Goal: Answer question/provide support: Share knowledge or assist other users

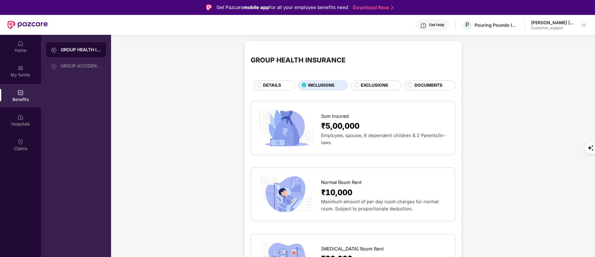
scroll to position [419, 0]
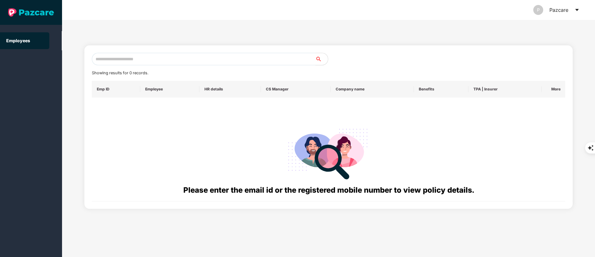
click at [157, 63] on input "text" at bounding box center [204, 59] width 224 height 12
paste input "**********"
paste input "text"
drag, startPoint x: 132, startPoint y: 59, endPoint x: 52, endPoint y: 61, distance: 80.7
click at [52, 61] on section "**********" at bounding box center [297, 128] width 595 height 257
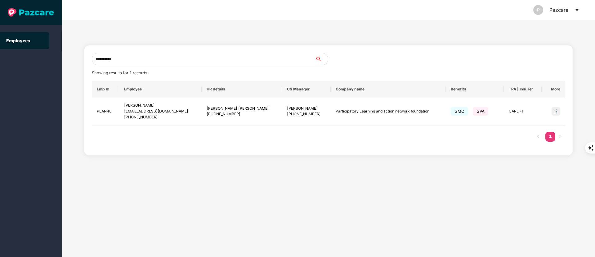
drag, startPoint x: 136, startPoint y: 55, endPoint x: 40, endPoint y: 56, distance: 96.5
click at [40, 56] on section "**********" at bounding box center [297, 128] width 595 height 257
paste input "text"
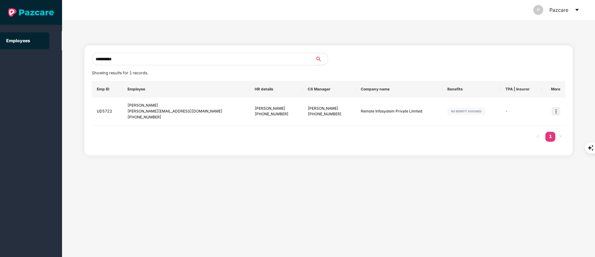
drag, startPoint x: 129, startPoint y: 60, endPoint x: 56, endPoint y: 59, distance: 73.2
click at [56, 59] on section "**********" at bounding box center [297, 128] width 595 height 257
paste input "text"
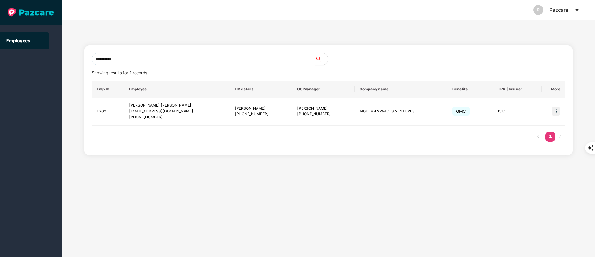
drag, startPoint x: 156, startPoint y: 59, endPoint x: 56, endPoint y: 61, distance: 99.9
click at [57, 61] on section "**********" at bounding box center [297, 128] width 595 height 257
paste input "text"
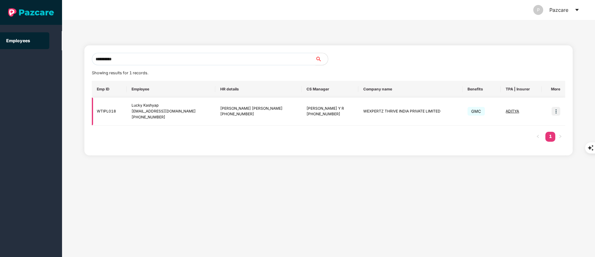
type input "**********"
click at [187, 111] on div "lucky.kashyap@wexpertz.com" at bounding box center [171, 111] width 79 height 6
click at [558, 110] on img at bounding box center [556, 111] width 9 height 9
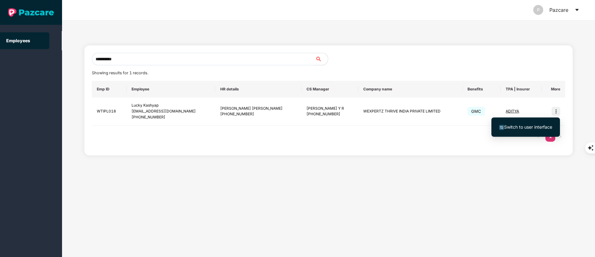
click at [519, 130] on span "Switch to user interface" at bounding box center [525, 126] width 53 height 7
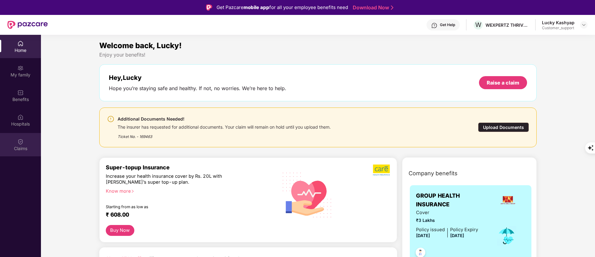
click at [24, 140] on div "Claims" at bounding box center [20, 144] width 41 height 23
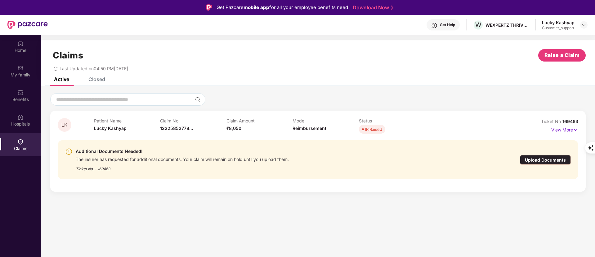
click at [185, 127] on span "12225852778..." at bounding box center [176, 127] width 33 height 5
click at [177, 143] on div "1222585277851" at bounding box center [180, 141] width 41 height 11
copy div "1222585277851"
drag, startPoint x: 584, startPoint y: 122, endPoint x: 595, endPoint y: 121, distance: 11.2
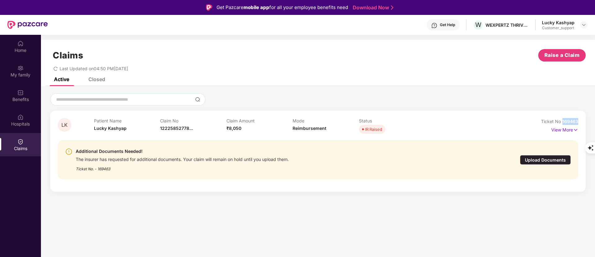
click at [595, 121] on html "Get Pazcare mobile app for all your employee benefits need Download Now Get Hel…" at bounding box center [297, 128] width 595 height 257
copy span "169463"
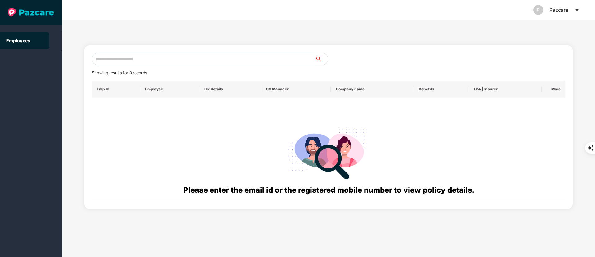
click at [124, 57] on input "text" at bounding box center [204, 59] width 224 height 12
paste input "**********"
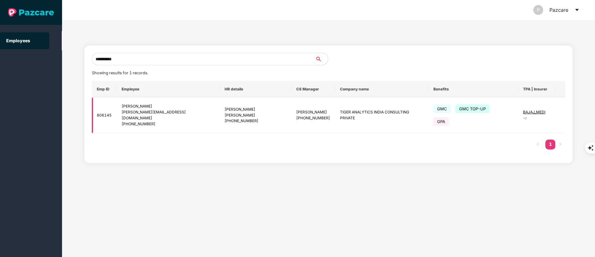
type input "**********"
click at [566, 113] on img at bounding box center [570, 115] width 9 height 9
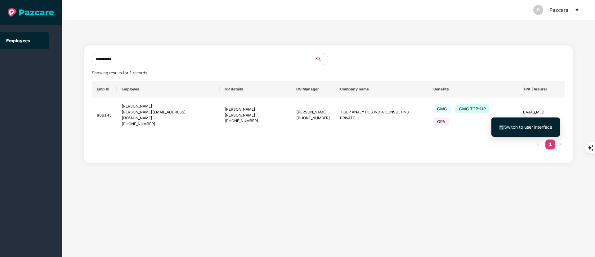
click at [538, 123] on span "Switch to user interface" at bounding box center [525, 126] width 53 height 7
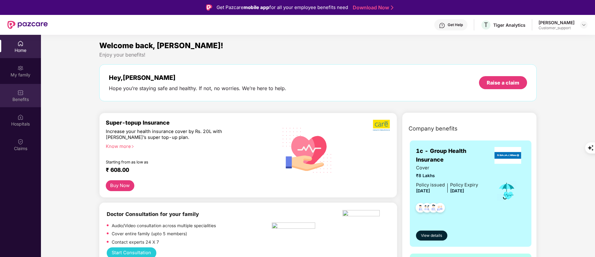
click at [20, 98] on div "Benefits" at bounding box center [20, 99] width 41 height 6
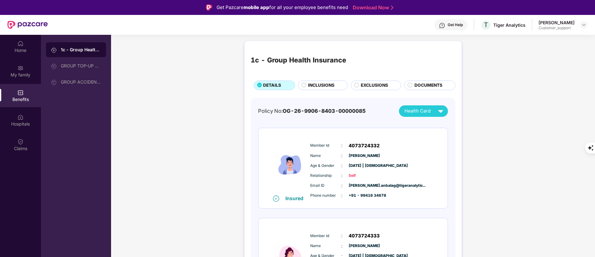
click at [315, 84] on span "INCLUSIONS" at bounding box center [321, 85] width 26 height 7
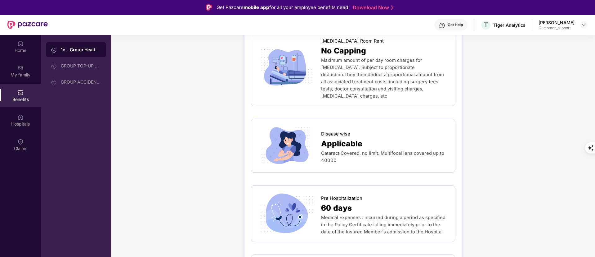
scroll to position [372, 0]
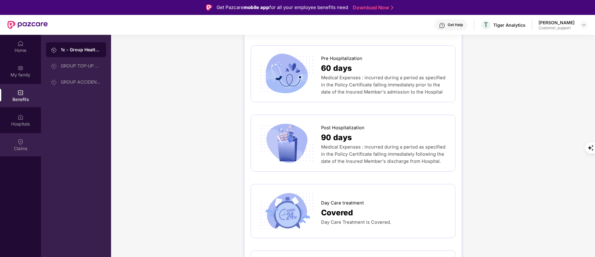
click at [12, 140] on div "Claims" at bounding box center [20, 144] width 41 height 23
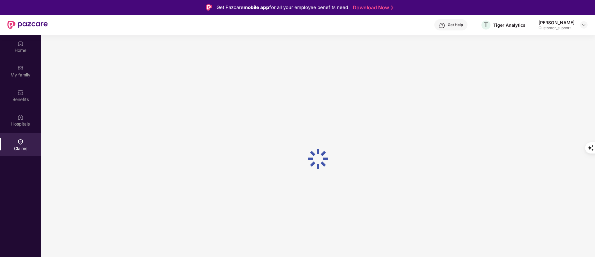
scroll to position [0, 0]
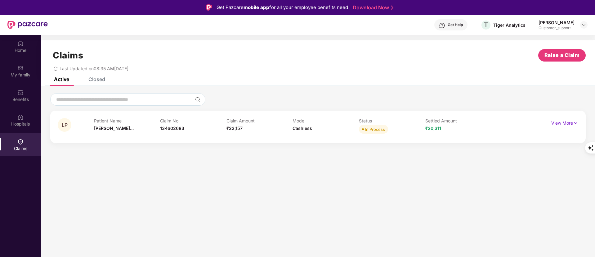
click at [557, 121] on p "View More" at bounding box center [564, 122] width 27 height 8
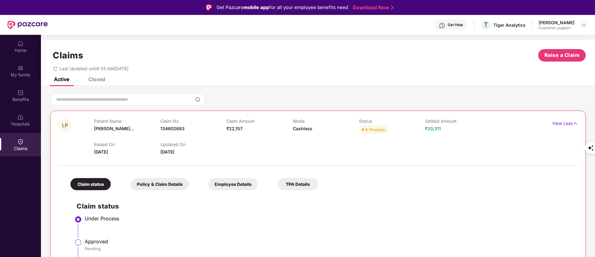
click at [97, 75] on div "Claims Raise a Claim Last Updated on 08:35 AM, 26 Sep 2025" at bounding box center [318, 59] width 554 height 38
click at [96, 77] on div "Closed" at bounding box center [96, 79] width 17 height 6
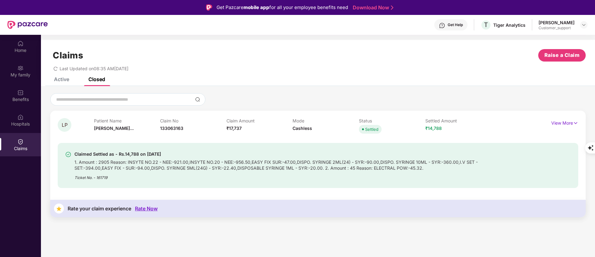
click at [64, 77] on div "Active" at bounding box center [61, 79] width 15 height 6
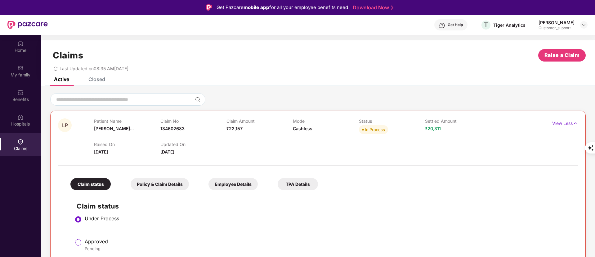
click at [403, 172] on div "Claim status Policy & Claim Details Employee Details TPA Details Claim status U…" at bounding box center [318, 225] width 520 height 115
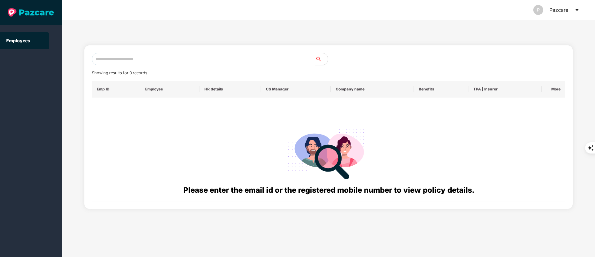
click at [112, 56] on input "text" at bounding box center [204, 59] width 224 height 12
paste input "**********"
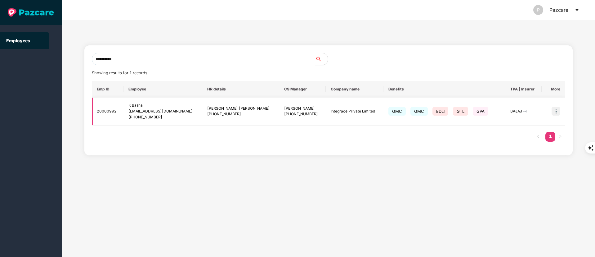
type input "**********"
click at [554, 110] on img at bounding box center [556, 111] width 9 height 9
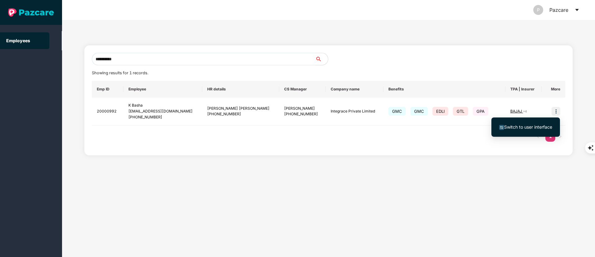
click at [520, 125] on span "Switch to user interface" at bounding box center [528, 126] width 48 height 5
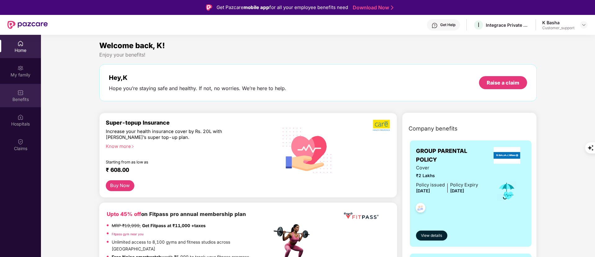
click at [14, 92] on div "Benefits" at bounding box center [20, 95] width 41 height 23
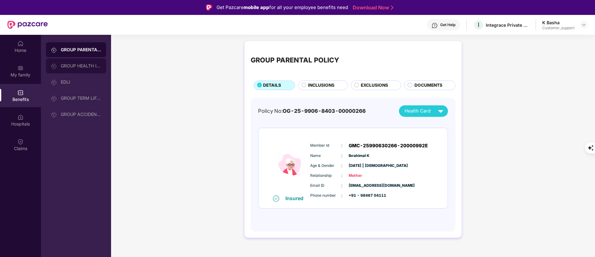
click at [88, 72] on div "GROUP HEALTH INSURANCE" at bounding box center [76, 65] width 60 height 15
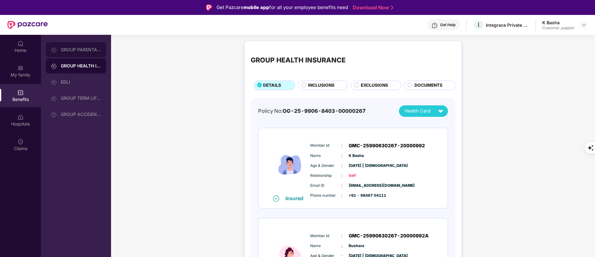
click at [73, 54] on div "GROUP PARENTAL POLICY" at bounding box center [76, 49] width 60 height 15
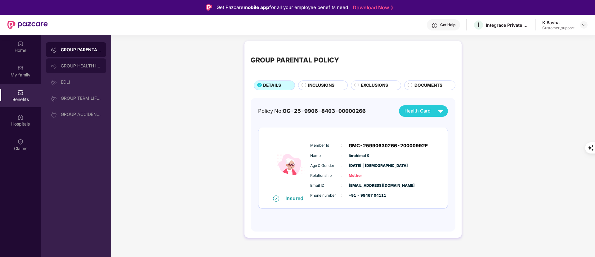
click at [75, 59] on div "GROUP HEALTH INSURANCE" at bounding box center [76, 65] width 60 height 15
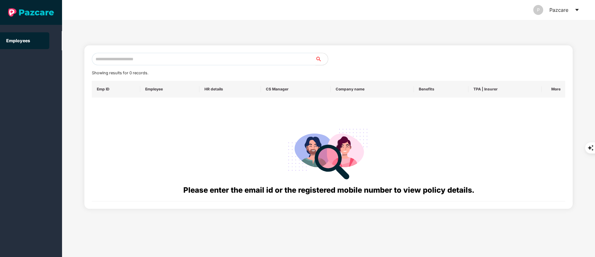
click at [146, 57] on input "text" at bounding box center [204, 59] width 224 height 12
paste input "**********"
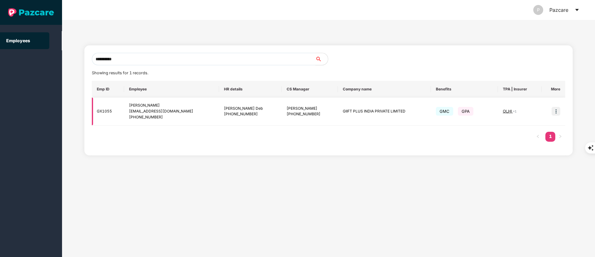
type input "**********"
click at [560, 113] on img at bounding box center [556, 111] width 9 height 9
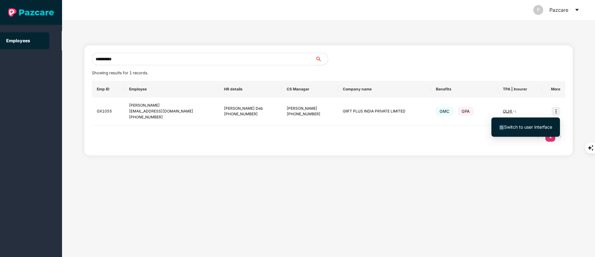
click at [521, 126] on span "Switch to user interface" at bounding box center [528, 126] width 48 height 5
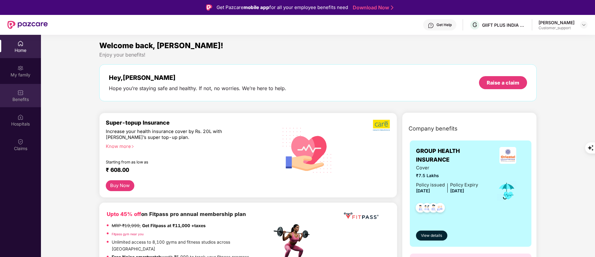
click at [20, 96] on div "Benefits" at bounding box center [20, 99] width 41 height 6
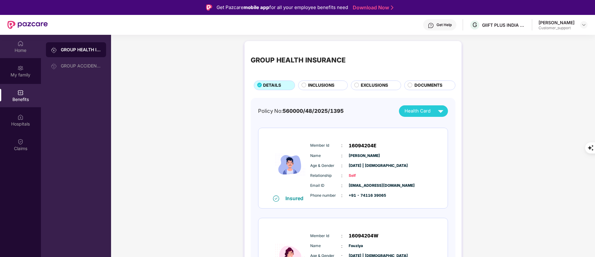
click at [27, 41] on div "Home" at bounding box center [20, 46] width 41 height 23
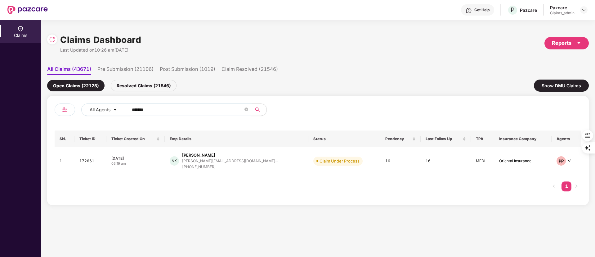
drag, startPoint x: 183, startPoint y: 118, endPoint x: 164, endPoint y: 112, distance: 19.3
click at [182, 118] on div "All Agents ******" at bounding box center [186, 111] width 263 height 17
drag, startPoint x: 164, startPoint y: 111, endPoint x: 109, endPoint y: 112, distance: 54.9
click at [102, 111] on div "All Agents ******" at bounding box center [239, 109] width 316 height 12
paste input "text"
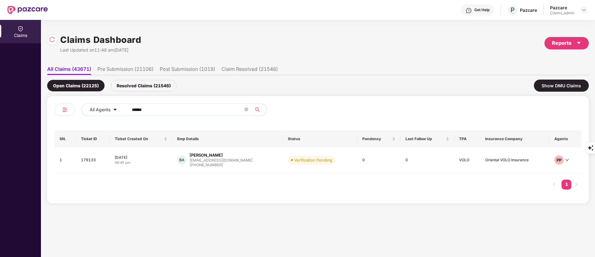
type input "******"
click at [221, 162] on div "[PHONE_NUMBER]" at bounding box center [221, 165] width 63 height 6
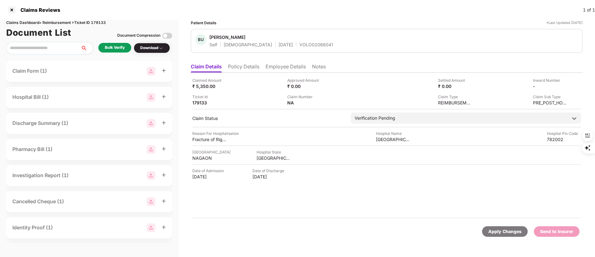
click at [250, 65] on li "Policy Details" at bounding box center [243, 67] width 31 height 9
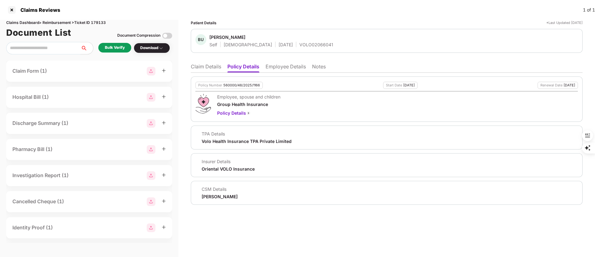
click at [191, 66] on div "Patient Details *Last Updated 25 Sep 2025 BU Badar Uddin Ajmal Self Male 01 Mar…" at bounding box center [386, 138] width 417 height 237
click at [202, 66] on li "Claim Details" at bounding box center [206, 67] width 30 height 9
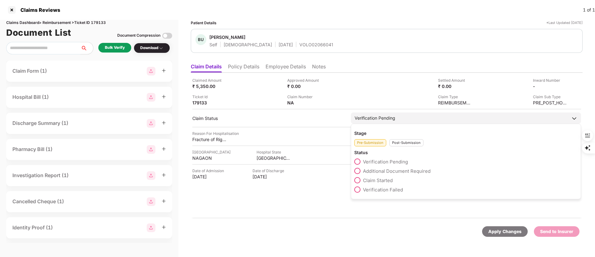
click at [370, 179] on span "Claim Started" at bounding box center [378, 180] width 30 height 6
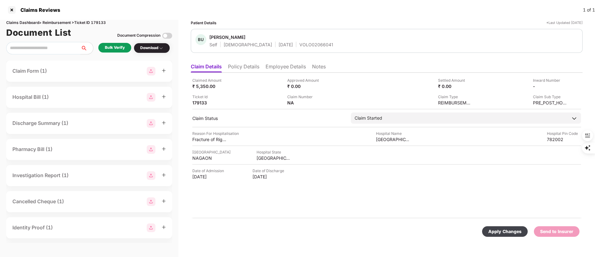
click at [495, 230] on div "Apply Changes" at bounding box center [504, 231] width 33 height 7
drag, startPoint x: 209, startPoint y: 36, endPoint x: 236, endPoint y: 39, distance: 26.9
click at [236, 39] on div "BU Badar Uddin Ajmal Self Male 01 Mar 1992 VOLO02066041" at bounding box center [264, 40] width 138 height 13
copy div "Badar Uddin"
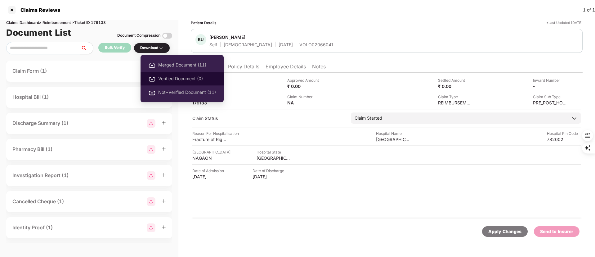
click at [159, 75] on span "Verified Document (0)" at bounding box center [187, 78] width 58 height 7
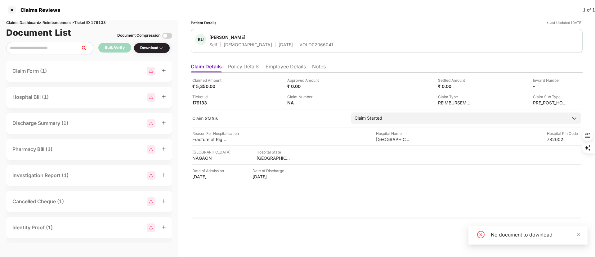
click at [163, 47] on img at bounding box center [161, 48] width 5 height 5
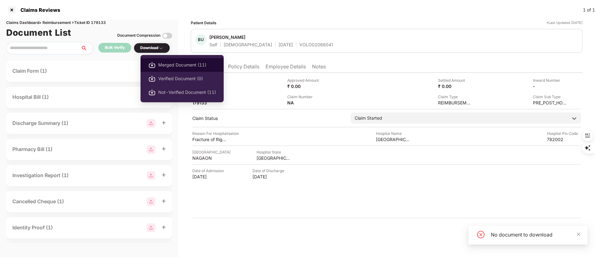
click at [177, 65] on span "Merged Document (11)" at bounding box center [187, 64] width 58 height 7
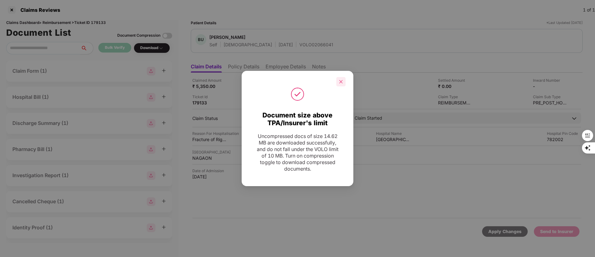
click at [340, 80] on icon "close" at bounding box center [340, 81] width 3 height 3
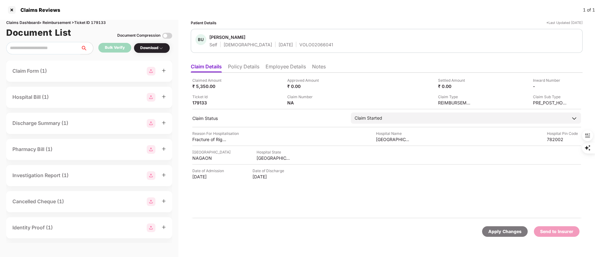
click at [233, 34] on div "Badar Uddin Ajmal" at bounding box center [227, 37] width 36 height 6
click at [232, 34] on div "Badar Uddin Ajmal" at bounding box center [227, 37] width 36 height 6
copy span "Badar Uddin Ajmal"
click at [299, 43] on div "VOLO02066041" at bounding box center [316, 45] width 34 height 6
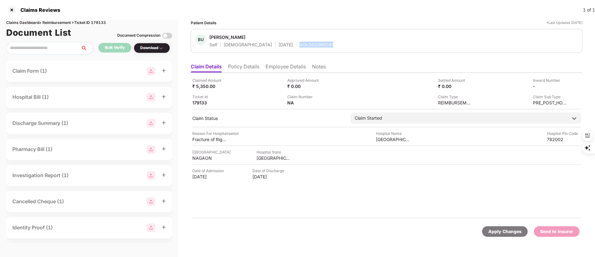
click at [299, 43] on div "VOLO02066041" at bounding box center [316, 45] width 34 height 6
copy div "VOLO02066041"
click at [7, 9] on div at bounding box center [12, 10] width 10 height 10
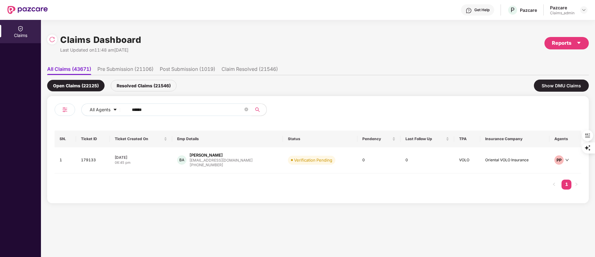
drag, startPoint x: 153, startPoint y: 107, endPoint x: 77, endPoint y: 115, distance: 76.8
click at [77, 115] on div "All Agents ******" at bounding box center [186, 111] width 263 height 17
paste input "text"
type input "******"
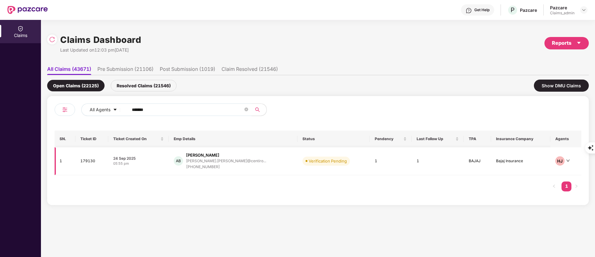
click at [207, 158] on div "ayush.banthiya@centiro..." at bounding box center [226, 161] width 80 height 6
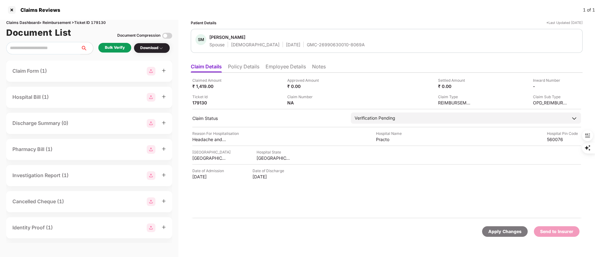
click at [244, 67] on li "Policy Details" at bounding box center [243, 67] width 31 height 9
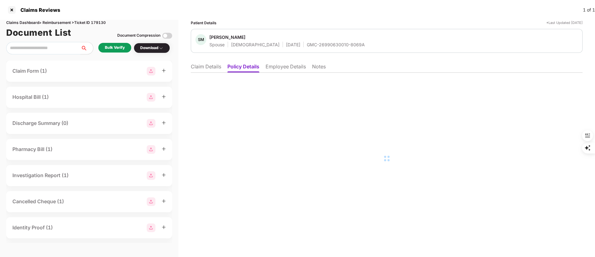
click at [201, 67] on li "Claim Details" at bounding box center [206, 67] width 30 height 9
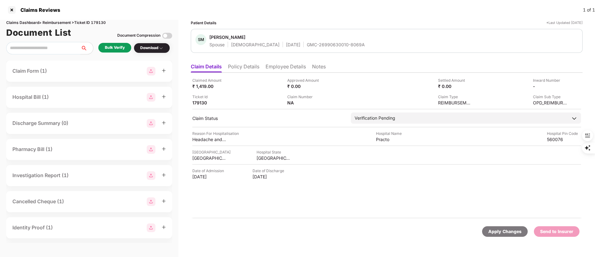
click at [118, 48] on div "Bulk Verify" at bounding box center [115, 48] width 20 height 6
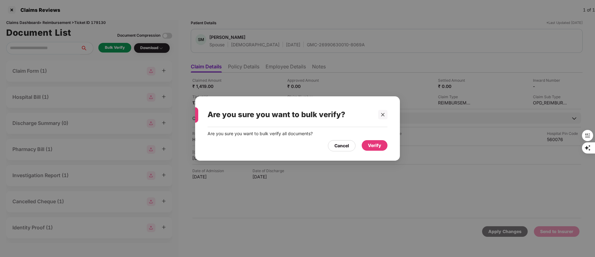
click at [374, 147] on div "Verify" at bounding box center [374, 145] width 13 height 7
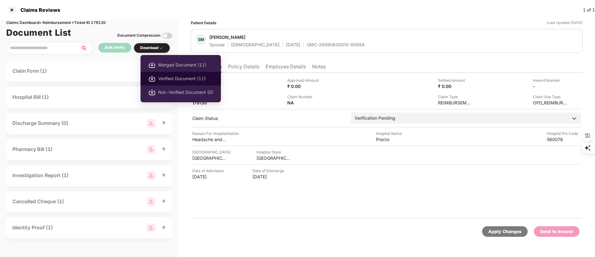
click at [165, 77] on span "Verified Document (11)" at bounding box center [185, 78] width 55 height 7
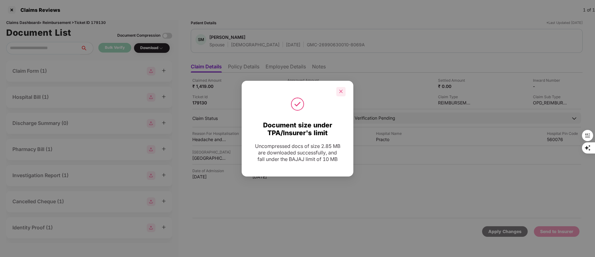
click at [340, 89] on icon "close" at bounding box center [341, 91] width 4 height 4
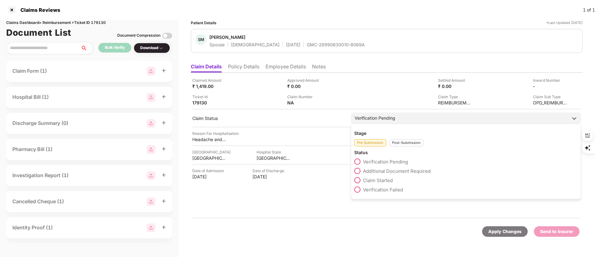
click at [416, 144] on div "Post-Submission" at bounding box center [406, 142] width 34 height 7
click at [392, 171] on span "Claim Under Process" at bounding box center [386, 171] width 47 height 6
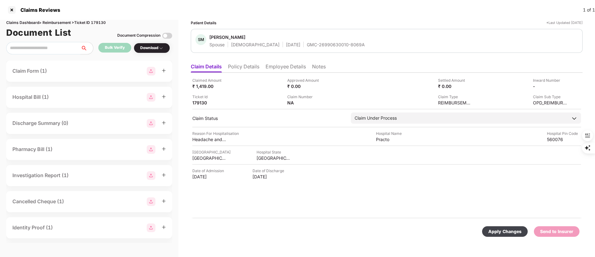
click at [307, 45] on div "GMC-26990630010-8069A" at bounding box center [336, 45] width 58 height 6
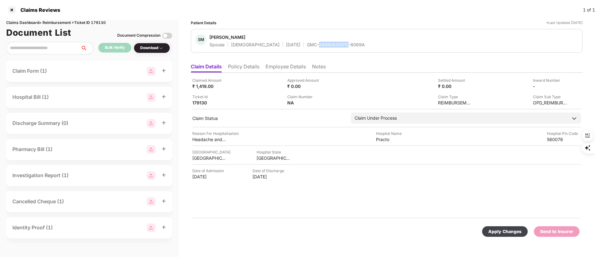
click at [307, 45] on div "GMC-26990630010-8069A" at bounding box center [336, 45] width 58 height 6
copy div "GMC-26990630010-8069A"
click at [260, 157] on div "[GEOGRAPHIC_DATA]" at bounding box center [274, 158] width 34 height 6
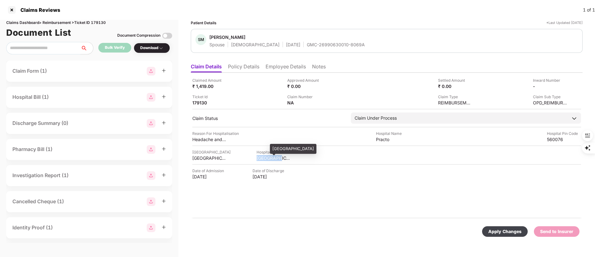
copy div "[GEOGRAPHIC_DATA]"
click at [384, 138] on div "Practo" at bounding box center [393, 139] width 34 height 6
copy div "Practo"
click at [199, 139] on div "Headache and Ear pain" at bounding box center [209, 139] width 34 height 6
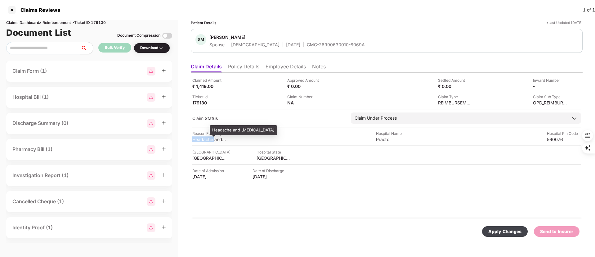
click at [199, 139] on div "Headache and Ear pain" at bounding box center [209, 139] width 34 height 6
copy div "Headache and Ear pain"
click at [282, 66] on li "Employee Details" at bounding box center [286, 67] width 40 height 9
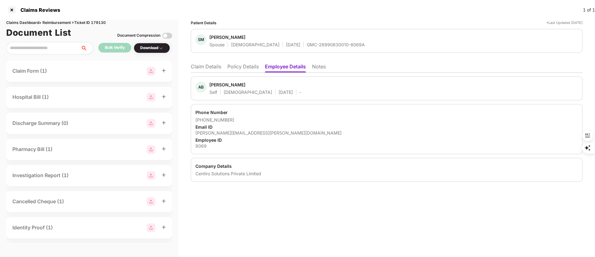
click at [216, 132] on div "ayush.banthiya@centiro.com" at bounding box center [386, 133] width 383 height 6
copy div "ayush.banthiya@centiro.com"
drag, startPoint x: 231, startPoint y: 120, endPoint x: 202, endPoint y: 120, distance: 28.5
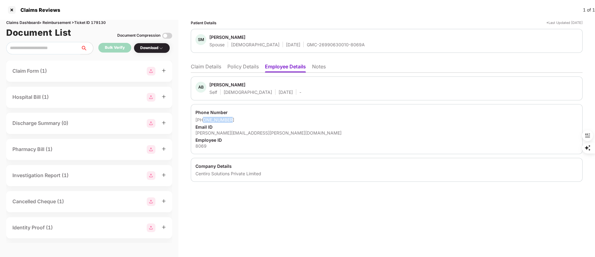
click at [202, 120] on div "+917447439851" at bounding box center [386, 120] width 383 height 6
copy div "7447439851"
click at [220, 87] on span "Ayush Banthiya" at bounding box center [255, 85] width 92 height 7
click at [219, 87] on div "Ayush Banthiya" at bounding box center [227, 85] width 36 height 6
click at [217, 85] on div "Ayush Banthiya" at bounding box center [227, 85] width 36 height 6
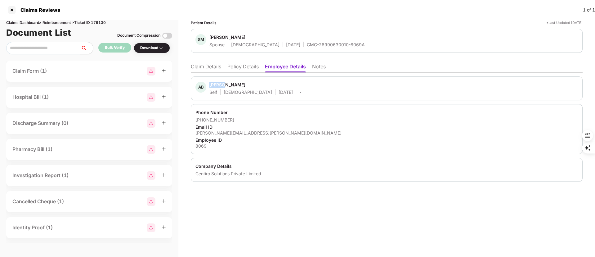
click at [217, 85] on div "Ayush Banthiya" at bounding box center [227, 85] width 36 height 6
copy div "Ayush"
click at [205, 69] on li "Claim Details" at bounding box center [206, 67] width 30 height 9
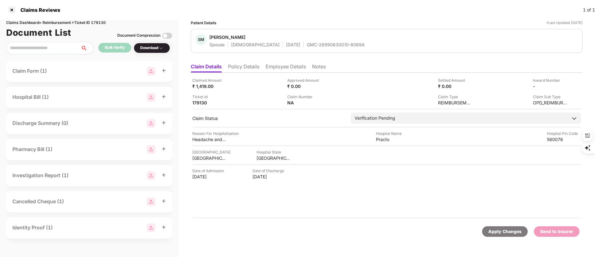
click at [329, 103] on div "Claim Number NA" at bounding box center [332, 100] width 90 height 12
click at [325, 102] on div "Claim Number NA" at bounding box center [332, 100] width 90 height 12
drag, startPoint x: 319, startPoint y: 101, endPoint x: 325, endPoint y: 103, distance: 6.0
click at [319, 101] on div "NA" at bounding box center [304, 103] width 34 height 6
click at [326, 103] on img at bounding box center [325, 102] width 5 height 5
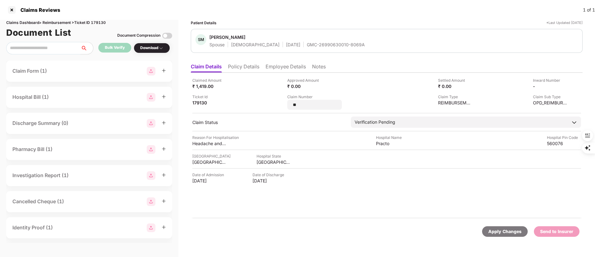
drag, startPoint x: 309, startPoint y: 104, endPoint x: 261, endPoint y: 104, distance: 48.4
click at [261, 104] on div "Claimed Amount ₹ 1,419.00 Approved Amount ₹ 0.00 Settled Amount ₹ 0.00 Inward N…" at bounding box center [386, 93] width 389 height 32
type input "**********"
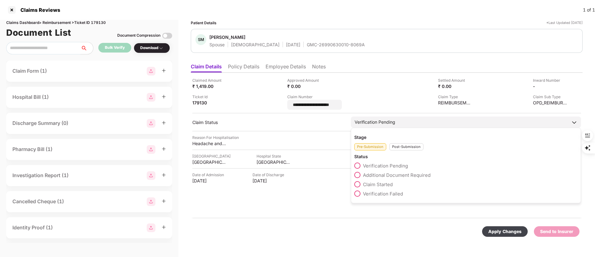
click at [409, 146] on div "Post-Submission" at bounding box center [406, 146] width 34 height 7
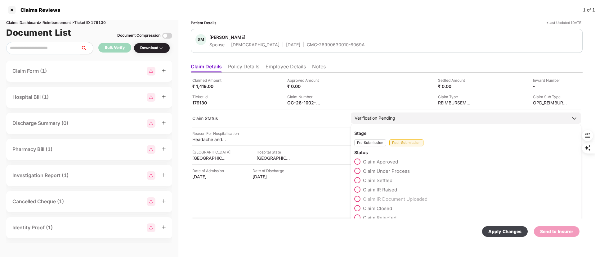
click at [389, 168] on span "Claim Under Process" at bounding box center [386, 171] width 47 height 6
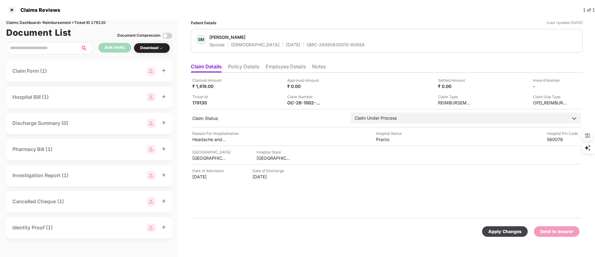
click at [279, 64] on li "Employee Details" at bounding box center [286, 67] width 40 height 9
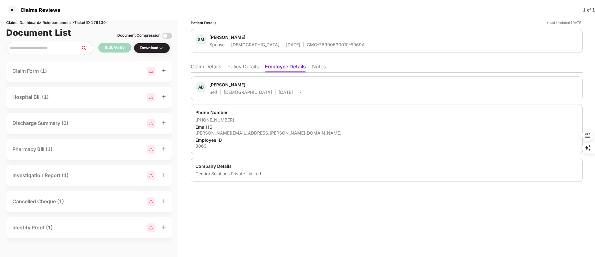
click at [207, 65] on li "Claim Details" at bounding box center [206, 67] width 30 height 9
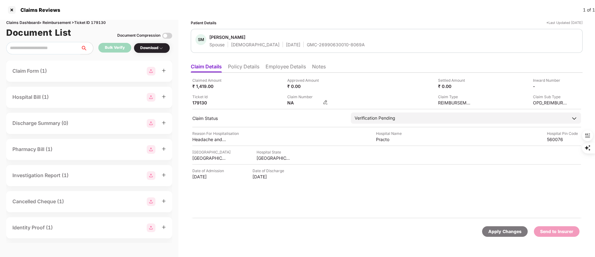
click at [325, 101] on img at bounding box center [325, 102] width 5 height 5
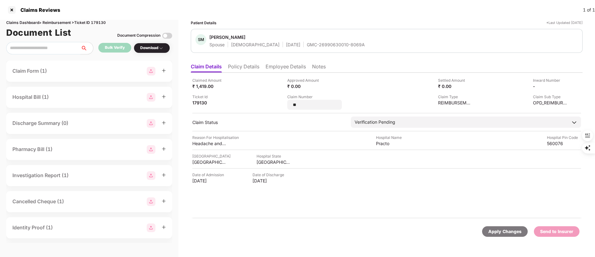
drag, startPoint x: 300, startPoint y: 105, endPoint x: 211, endPoint y: 105, distance: 88.4
click at [211, 105] on div "Claimed Amount ₹ 1,419.00 Approved Amount ₹ 0.00 Settled Amount ₹ 0.00 Inward N…" at bounding box center [386, 93] width 389 height 32
type input "**********"
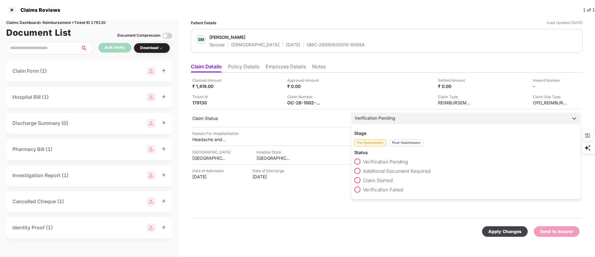
click at [410, 144] on div "Post-Submission" at bounding box center [406, 142] width 34 height 7
click at [378, 168] on label "Claim Under Process" at bounding box center [382, 171] width 56 height 6
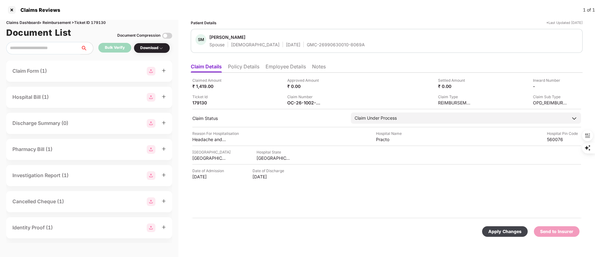
click at [317, 223] on div "Apply Changes Send to Insurer" at bounding box center [387, 231] width 392 height 26
click at [510, 233] on div "Apply Changes" at bounding box center [504, 231] width 33 height 7
click at [9, 6] on div at bounding box center [12, 10] width 10 height 10
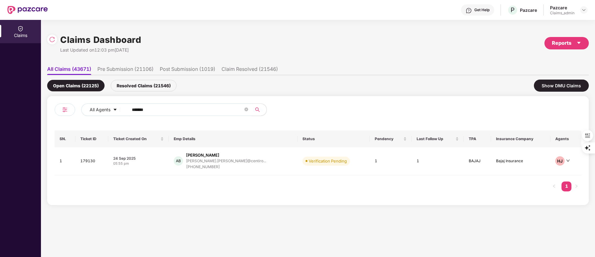
drag, startPoint x: 155, startPoint y: 111, endPoint x: 57, endPoint y: 113, distance: 97.7
click at [50, 111] on div "All Agents ****** SN. Ticket ID Ticket Created On Emp Details Status Pendency L…" at bounding box center [318, 150] width 542 height 109
paste input "text"
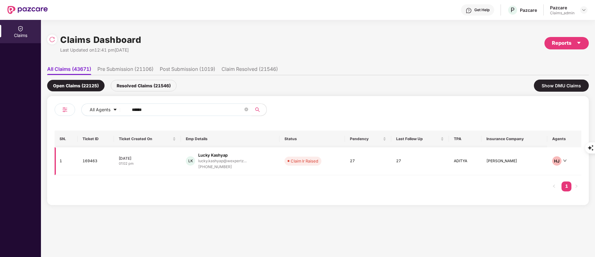
type input "******"
click at [193, 164] on div "LK" at bounding box center [190, 160] width 9 height 9
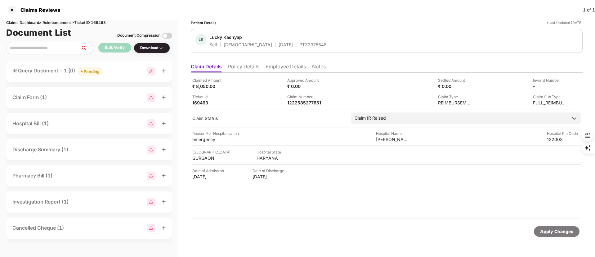
click at [67, 65] on div "IR Query Document - 1 (0) Pending" at bounding box center [89, 70] width 166 height 21
click at [74, 68] on div "IR Query Document - 1 (0) Pending" at bounding box center [57, 71] width 90 height 9
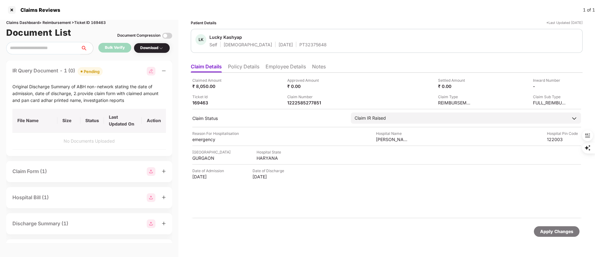
click at [159, 46] on div "Download" at bounding box center [151, 48] width 23 height 6
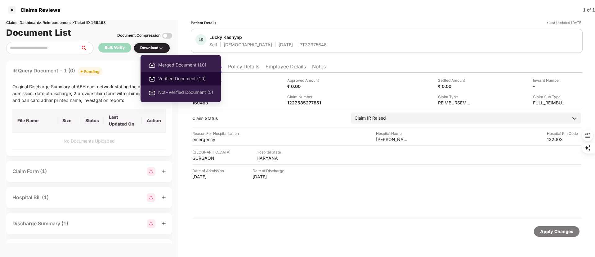
click at [183, 75] on span "Verified Document (10)" at bounding box center [185, 78] width 55 height 7
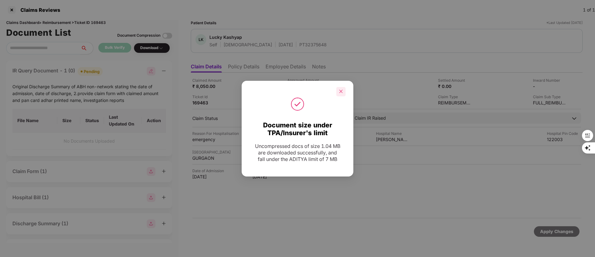
click at [341, 90] on icon "close" at bounding box center [340, 91] width 3 height 3
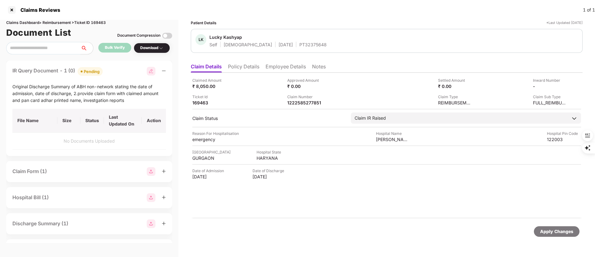
click at [243, 69] on li "Policy Details" at bounding box center [243, 67] width 31 height 9
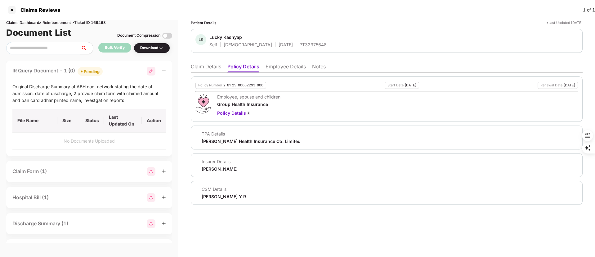
click at [214, 63] on ul "Claim Details Policy Details Employee Details Notes" at bounding box center [387, 66] width 392 height 12
click at [210, 67] on li "Claim Details" at bounding box center [206, 67] width 30 height 9
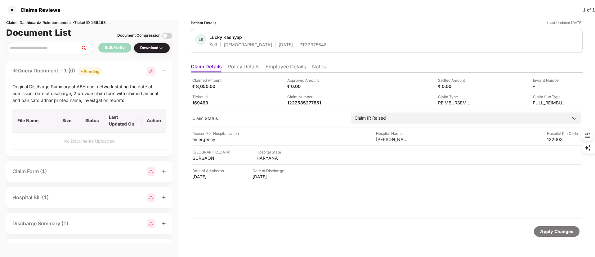
click at [246, 65] on li "Policy Details" at bounding box center [243, 67] width 31 height 9
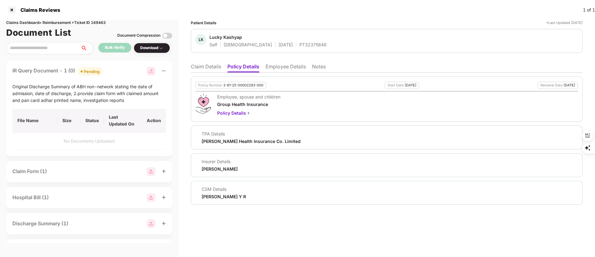
click at [303, 70] on li "Employee Details" at bounding box center [286, 67] width 40 height 9
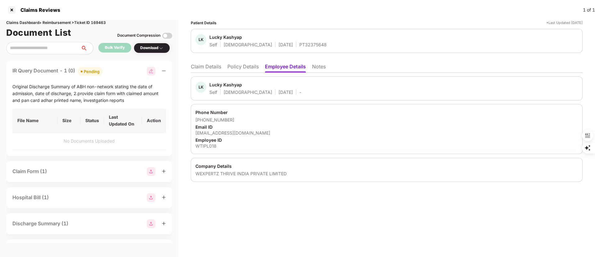
click at [230, 62] on ul "Claim Details Policy Details Employee Details Notes" at bounding box center [387, 66] width 392 height 12
click at [244, 65] on li "Policy Details" at bounding box center [242, 67] width 31 height 9
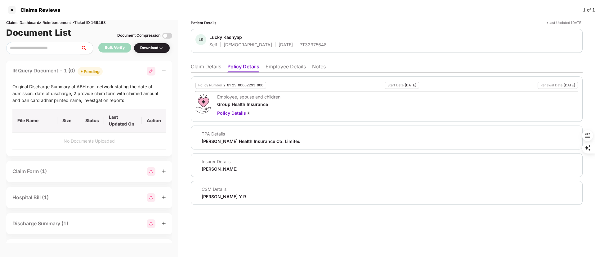
click at [205, 65] on li "Claim Details" at bounding box center [206, 67] width 30 height 9
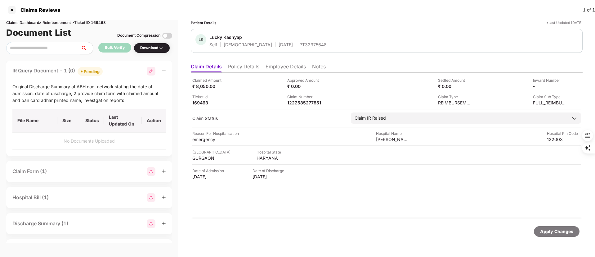
click at [148, 68] on img at bounding box center [151, 71] width 9 height 9
select select "**********"
select select "******"
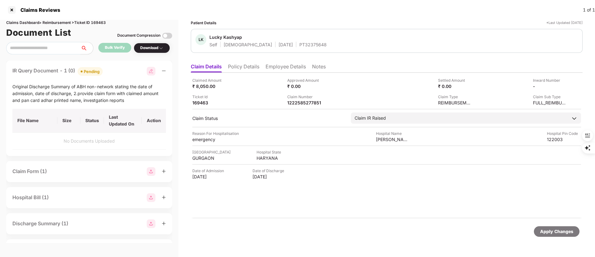
select select "**********"
select select "******"
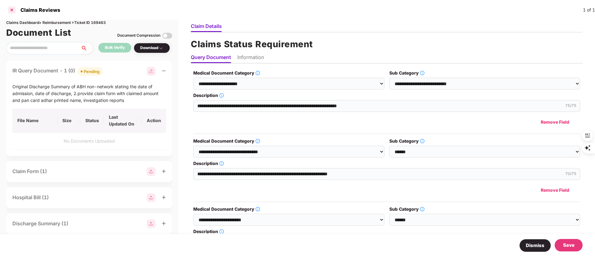
click at [10, 8] on div at bounding box center [12, 10] width 10 height 10
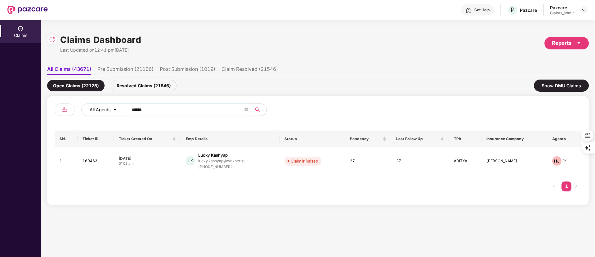
drag, startPoint x: 111, startPoint y: 109, endPoint x: 89, endPoint y: 109, distance: 22.0
click at [89, 109] on div "All Agents ******" at bounding box center [239, 109] width 316 height 12
paste input "text"
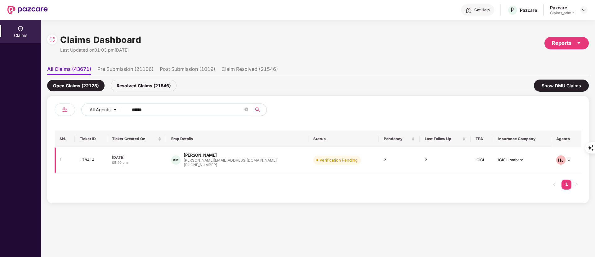
type input "******"
click at [227, 165] on div "+919641133593" at bounding box center [230, 165] width 93 height 6
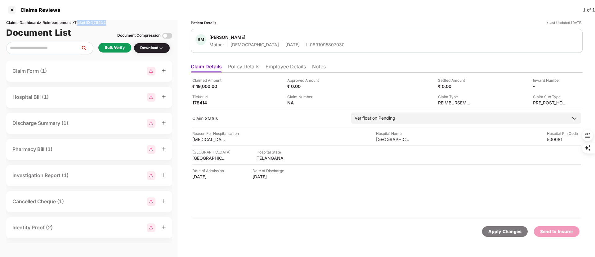
drag, startPoint x: 109, startPoint y: 21, endPoint x: 76, endPoint y: 23, distance: 32.3
click at [76, 23] on div "Claims Dashboard > Reimbursement > Ticket ID 178414" at bounding box center [89, 23] width 166 height 6
drag, startPoint x: 546, startPoint y: 171, endPoint x: 287, endPoint y: 216, distance: 262.8
click at [287, 216] on div "Claimed Amount ₹ 19,000.00 Approved Amount ₹ 0.00 Settled Amount ₹ 0.00 Inward …" at bounding box center [387, 146] width 392 height 146
click at [285, 214] on div "Claimed Amount ₹ 19,000.00 Approved Amount ₹ 0.00 Settled Amount ₹ 0.00 Inward …" at bounding box center [387, 146] width 392 height 146
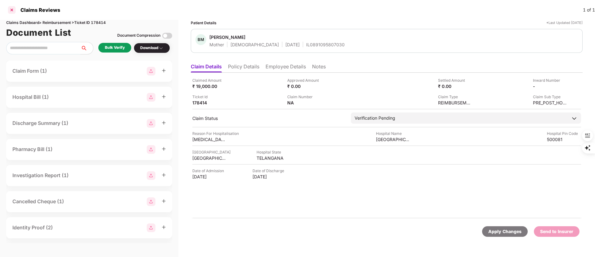
click at [13, 7] on div at bounding box center [12, 10] width 10 height 10
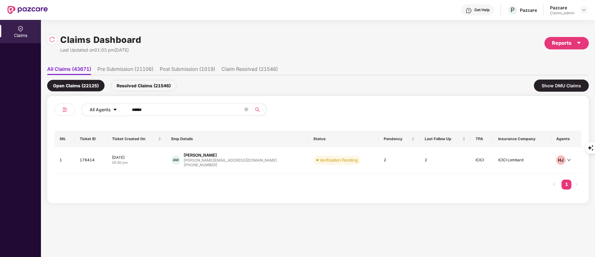
drag, startPoint x: 157, startPoint y: 109, endPoint x: 96, endPoint y: 109, distance: 60.8
click at [94, 109] on div "All Agents ******" at bounding box center [239, 109] width 316 height 12
paste input "text"
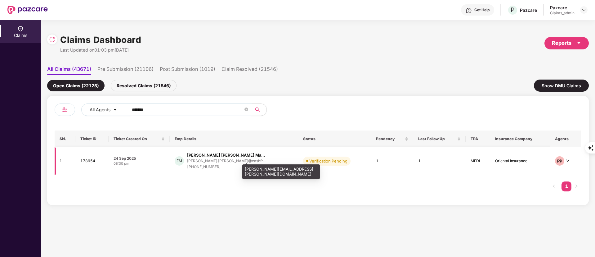
type input "******"
click at [230, 163] on div "emmanuel.martin@cashfr..." at bounding box center [226, 161] width 78 height 4
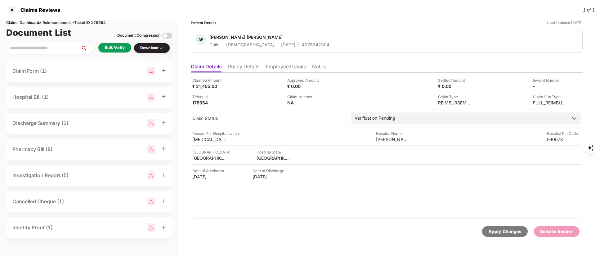
click at [120, 46] on div "Bulk Verify" at bounding box center [115, 48] width 20 height 6
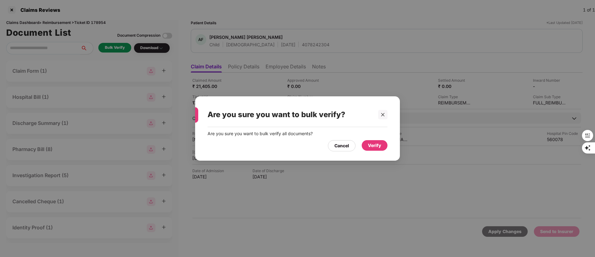
click at [373, 145] on div "Verify" at bounding box center [374, 145] width 13 height 7
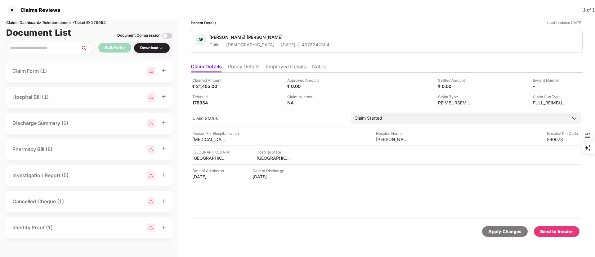
click at [290, 66] on li "Employee Details" at bounding box center [286, 67] width 40 height 9
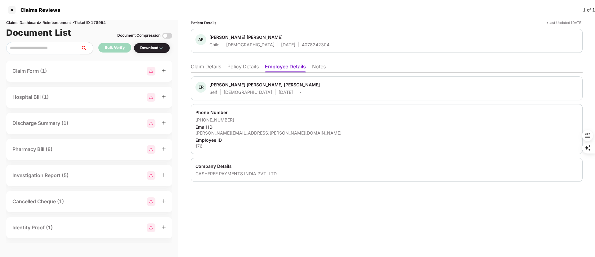
click at [209, 67] on li "Claim Details" at bounding box center [206, 67] width 30 height 9
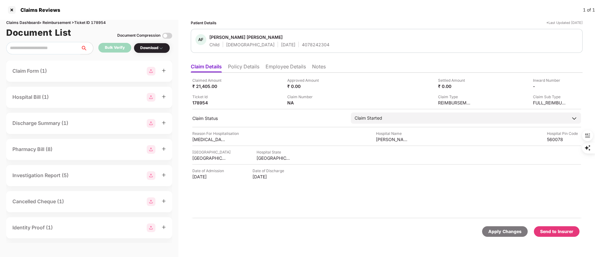
click at [550, 234] on div "Send to Insurer" at bounding box center [556, 231] width 33 height 7
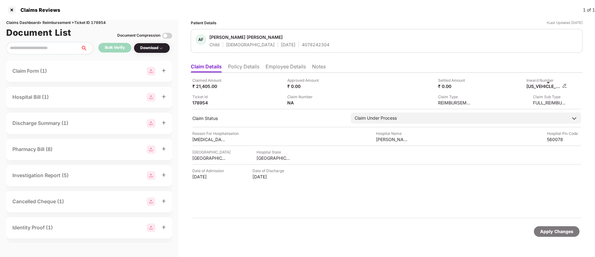
click at [539, 87] on div "[US_VEHICLE_IDENTIFICATION_NUMBER]" at bounding box center [543, 86] width 34 height 6
copy div "[US_VEHICLE_IDENTIFICATION_NUMBER]"
drag, startPoint x: 274, startPoint y: 67, endPoint x: 270, endPoint y: 68, distance: 4.7
click at [274, 67] on li "Employee Details" at bounding box center [286, 67] width 40 height 9
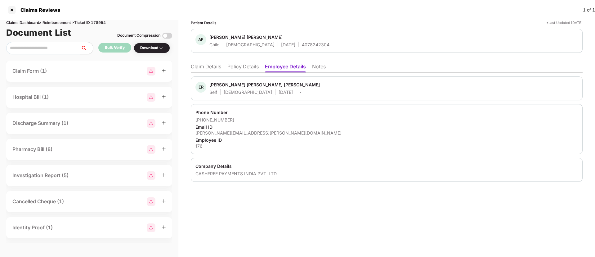
click at [220, 87] on div "[PERSON_NAME] [PERSON_NAME] [PERSON_NAME]" at bounding box center [264, 85] width 110 height 6
copy div "[PERSON_NAME]"
